Goal: Task Accomplishment & Management: Manage account settings

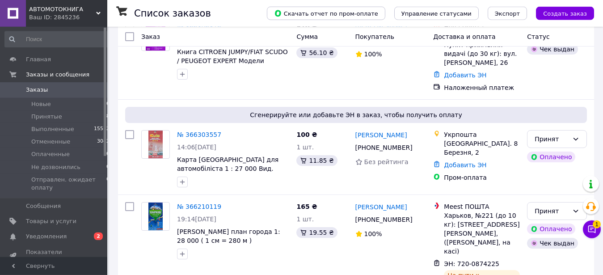
scroll to position [82, 0]
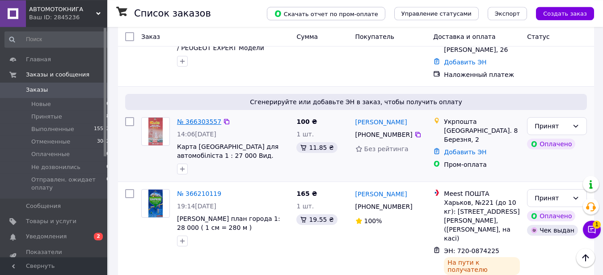
click at [187, 118] on link "№ 366303557" at bounding box center [199, 121] width 44 height 7
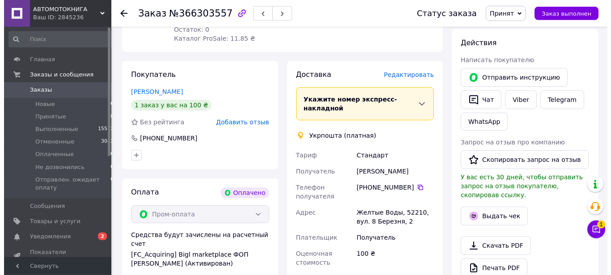
scroll to position [163, 0]
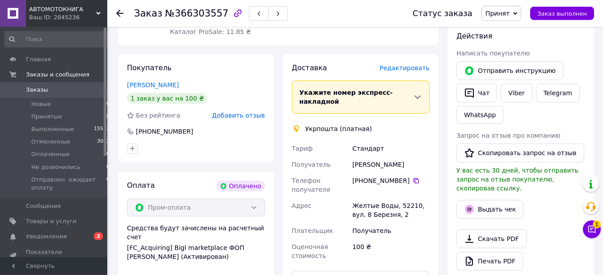
click at [421, 64] on span "Редактировать" at bounding box center [405, 67] width 50 height 7
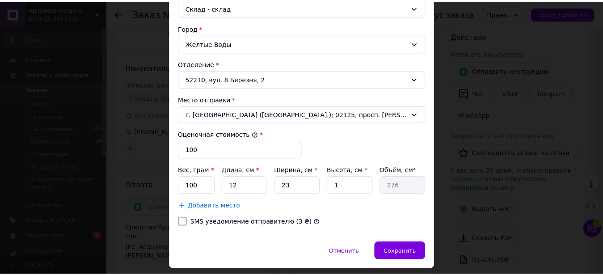
scroll to position [269, 0]
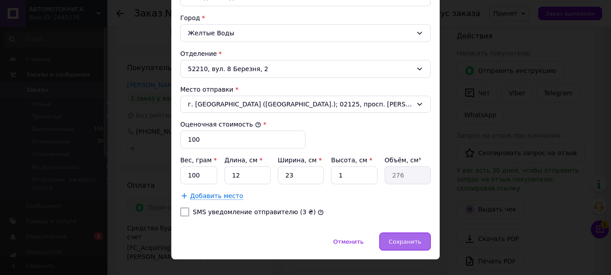
click at [383, 240] on div "Сохранить" at bounding box center [404, 241] width 51 height 18
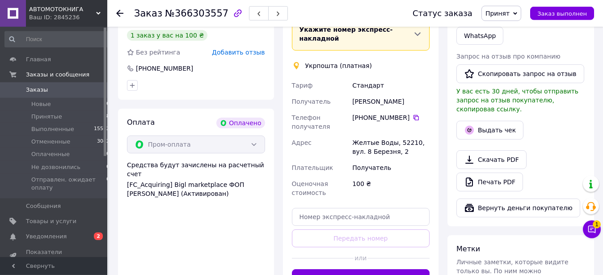
scroll to position [230, 0]
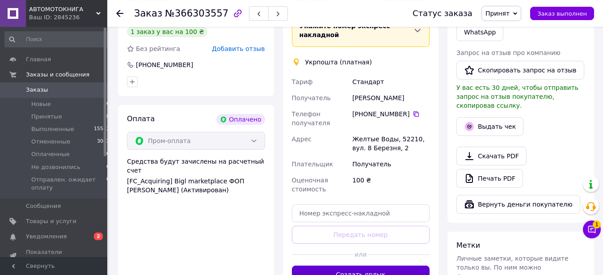
click at [355, 266] on button "Создать ярлык" at bounding box center [361, 275] width 138 height 18
click at [355, 256] on div "Доставка Редактировать Укажите номер экспресс-накладной Обязательно введите ном…" at bounding box center [361, 139] width 138 height 287
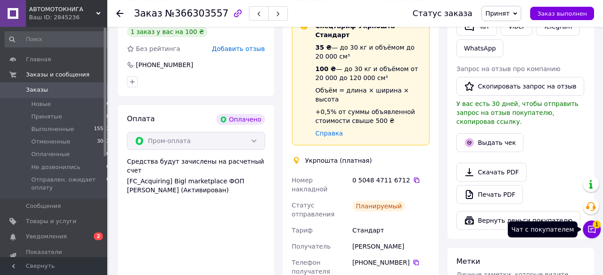
click at [597, 228] on span "1" at bounding box center [597, 224] width 8 height 8
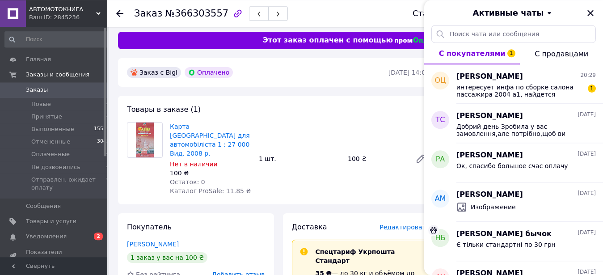
scroll to position [16, 0]
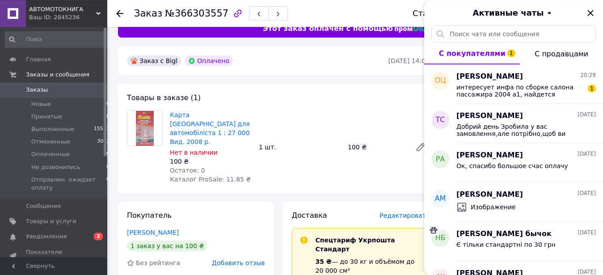
click at [466, 54] on span "С покупателями 1" at bounding box center [472, 53] width 67 height 8
click at [532, 90] on span "интересует инфа по сборке салона пассажира 2004 а1, найдется подобная инфа?" at bounding box center [520, 91] width 127 height 14
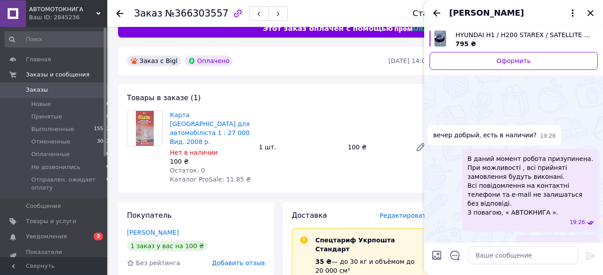
scroll to position [75, 0]
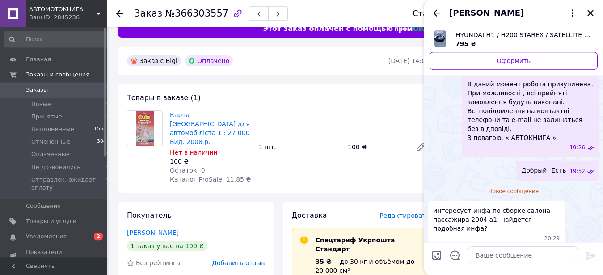
click at [532, 90] on span "В даний момент робота призупинена. При можливості , всі прийняті замовлення буд…" at bounding box center [531, 111] width 127 height 63
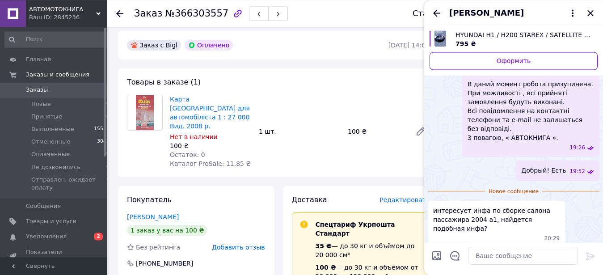
scroll to position [38, 0]
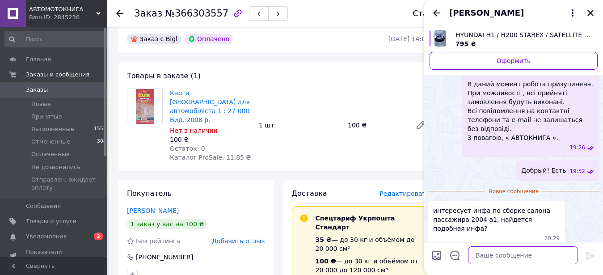
click at [480, 256] on textarea at bounding box center [523, 255] width 110 height 18
type textarea "Посмотрим"
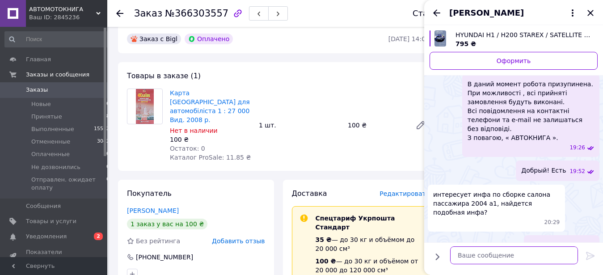
scroll to position [59, 0]
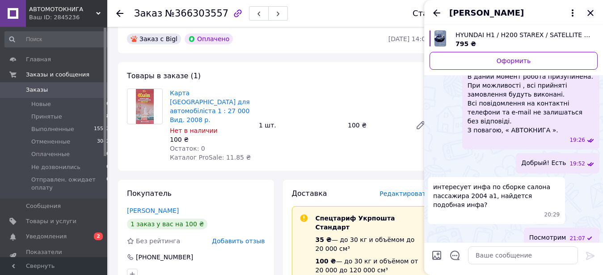
click at [593, 13] on icon "Закрыть" at bounding box center [590, 13] width 11 height 11
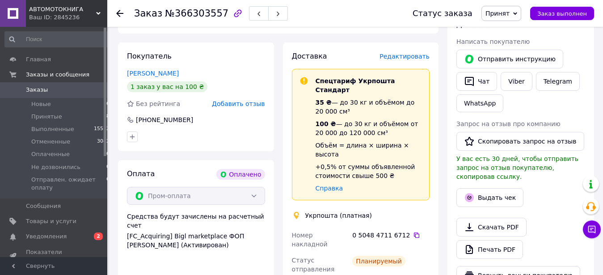
scroll to position [179, 0]
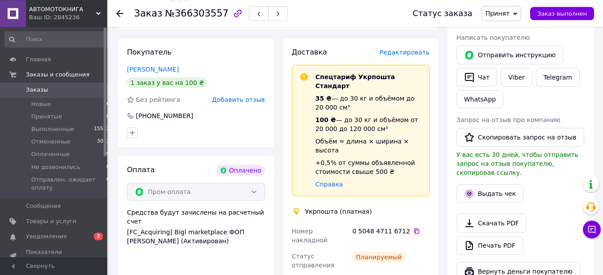
click at [118, 13] on use at bounding box center [119, 13] width 7 height 7
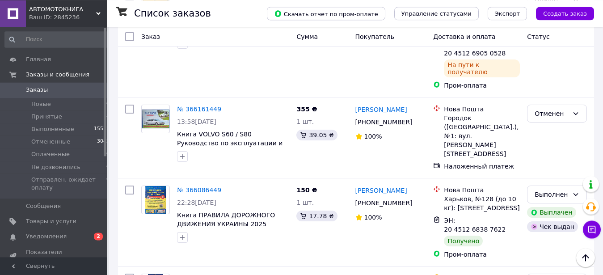
scroll to position [35, 0]
